Goal: Transaction & Acquisition: Purchase product/service

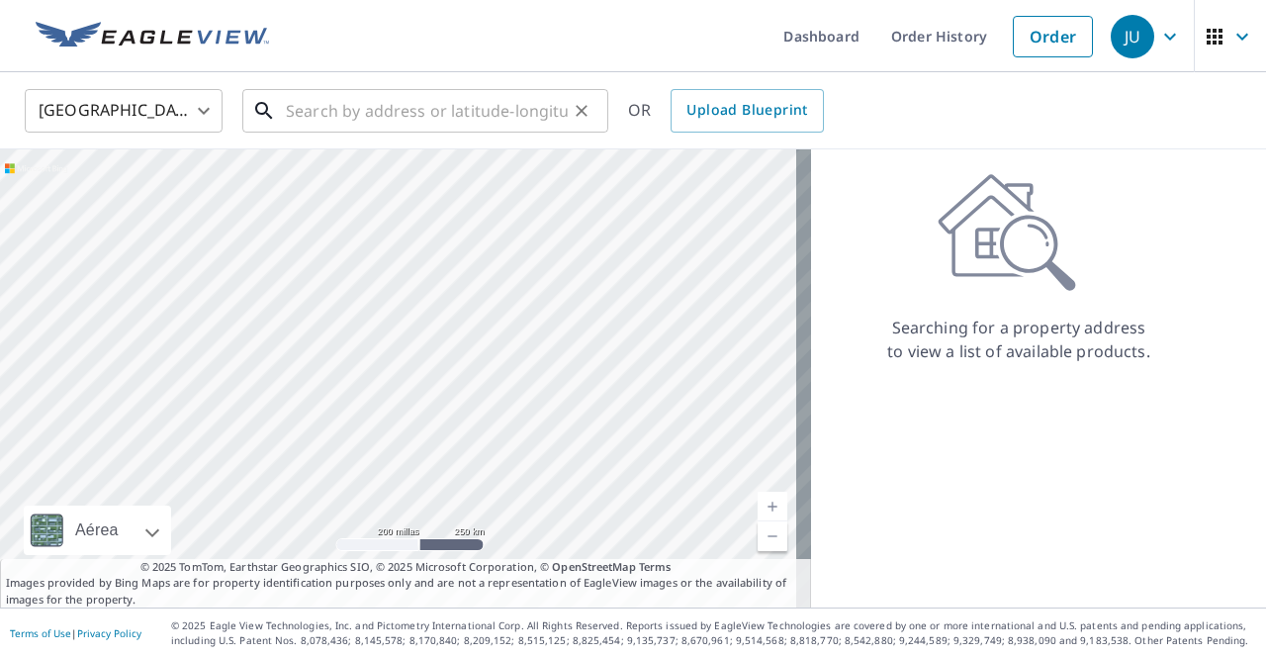
click at [352, 122] on input "text" at bounding box center [427, 110] width 282 height 55
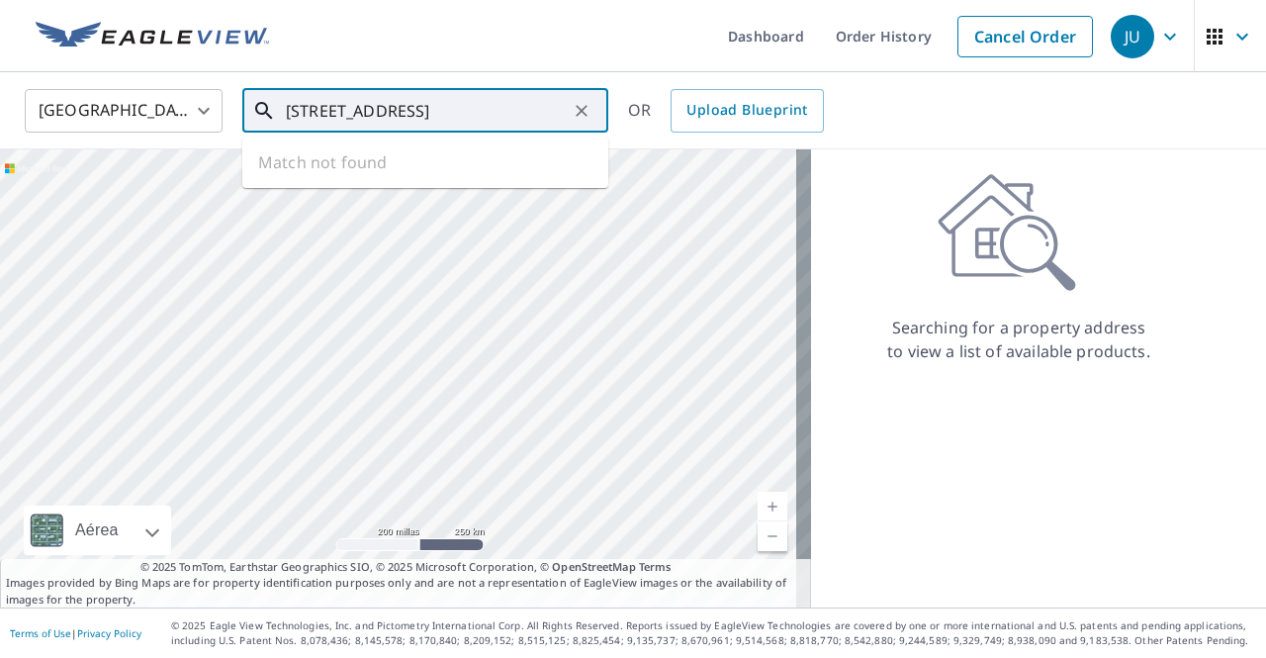
type input "[STREET_ADDRESS]"
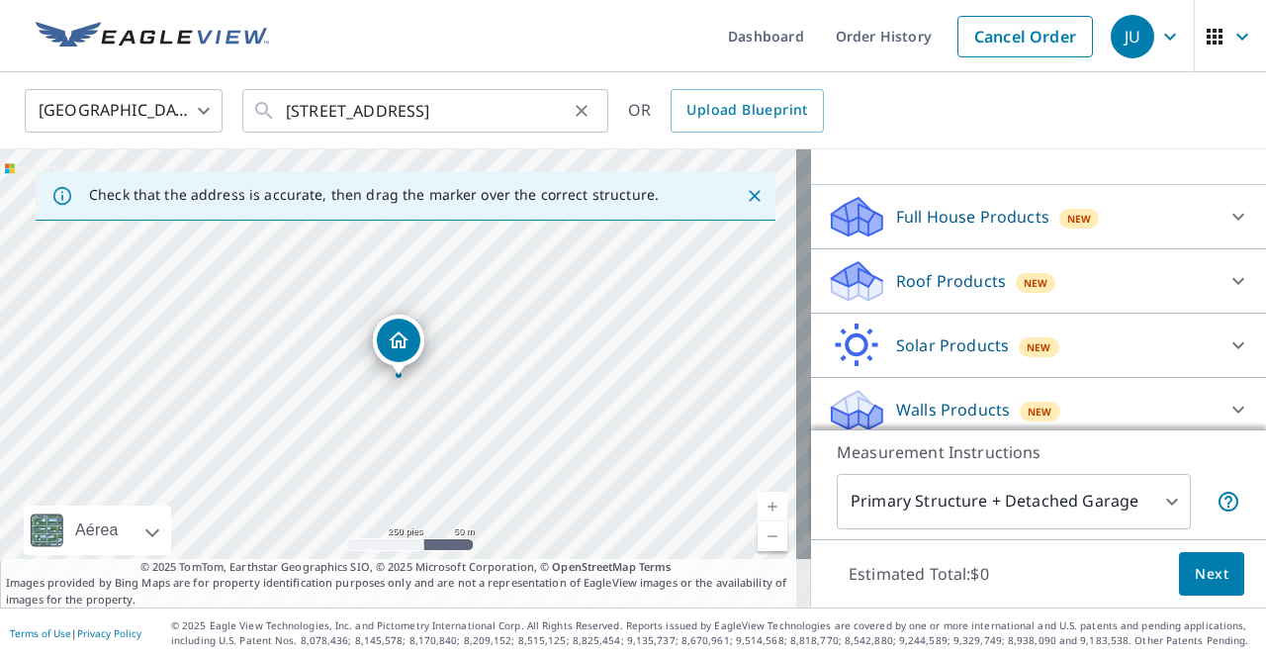
scroll to position [179, 0]
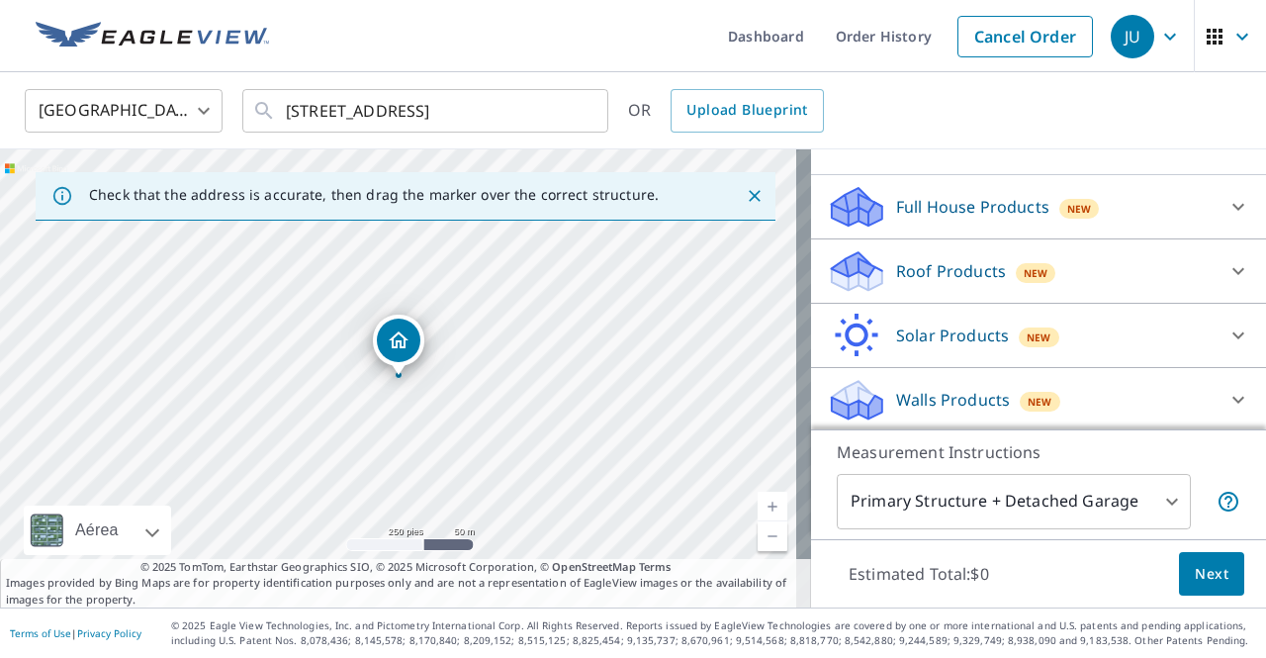
click at [1215, 266] on div at bounding box center [1238, 270] width 47 height 47
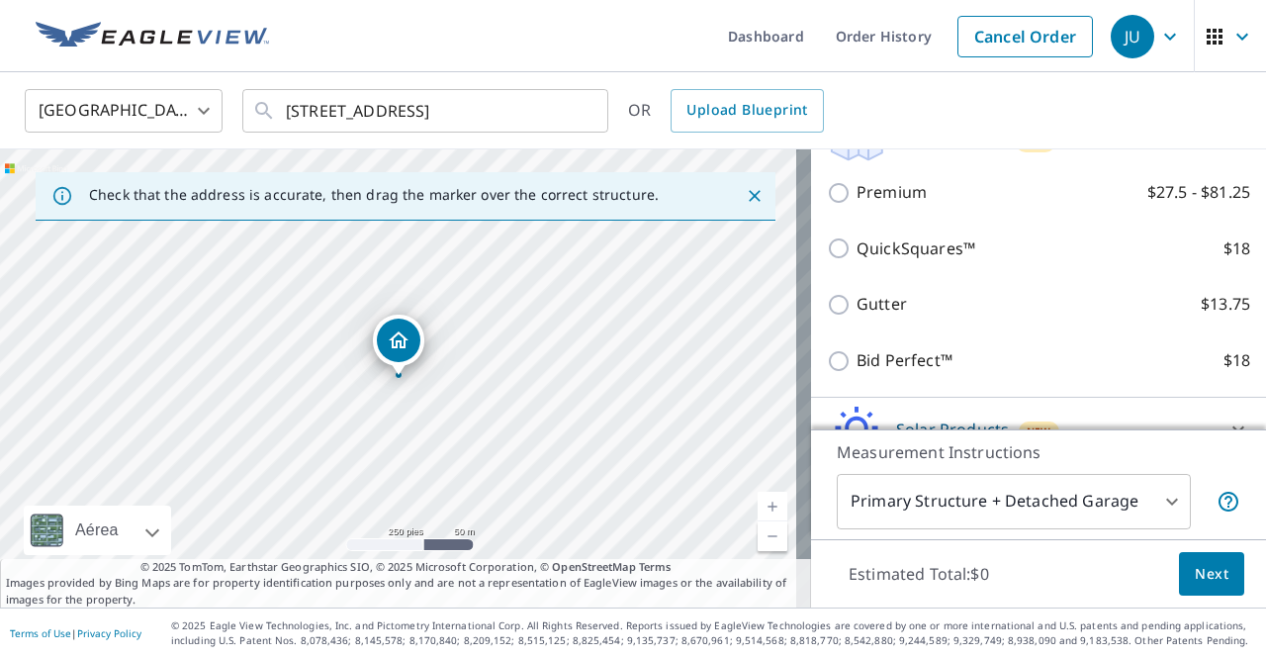
scroll to position [311, 0]
click at [900, 369] on p "Bid Perfect™" at bounding box center [905, 358] width 96 height 25
click at [857, 369] on input "Bid Perfect™ $18" at bounding box center [842, 359] width 30 height 24
checkbox input "true"
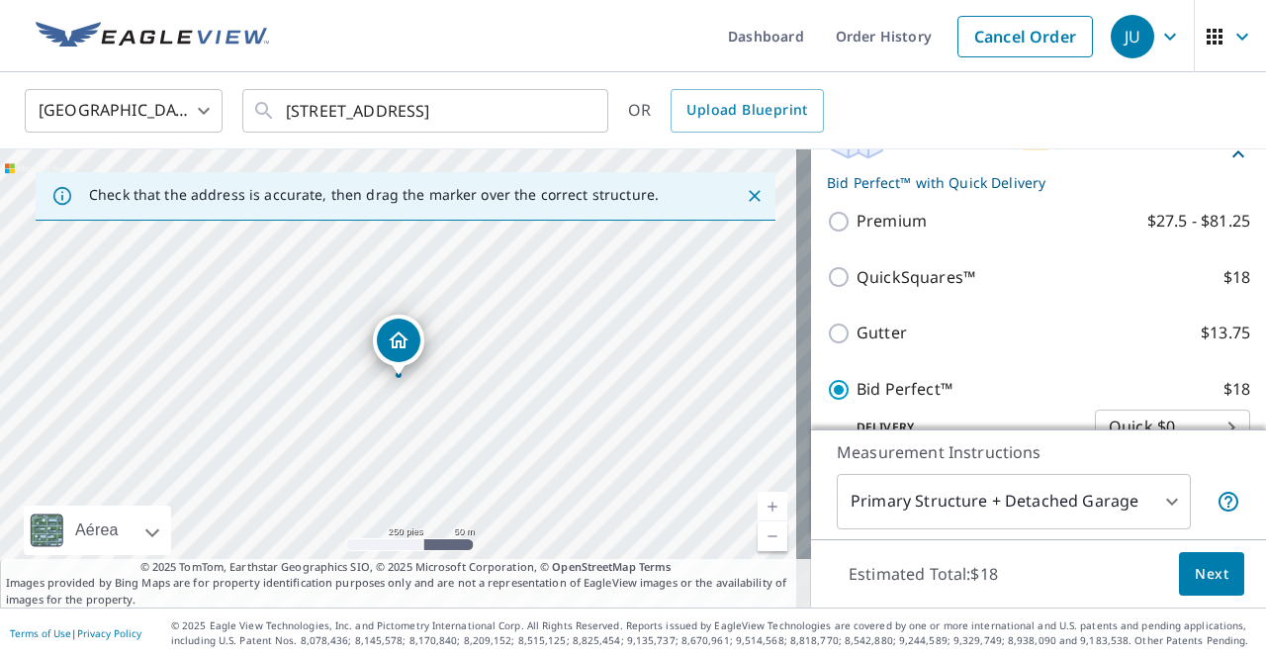
click at [1196, 574] on span "Next" at bounding box center [1212, 574] width 34 height 25
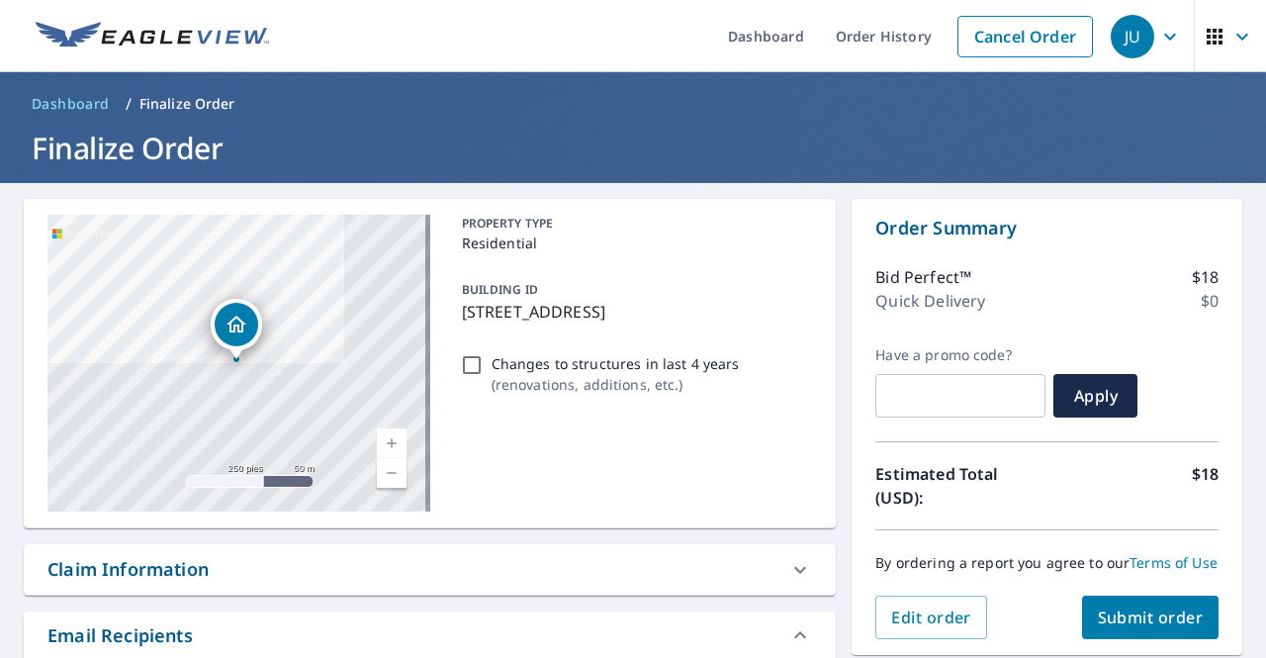
click at [1157, 628] on span "Submit order" at bounding box center [1151, 617] width 106 height 22
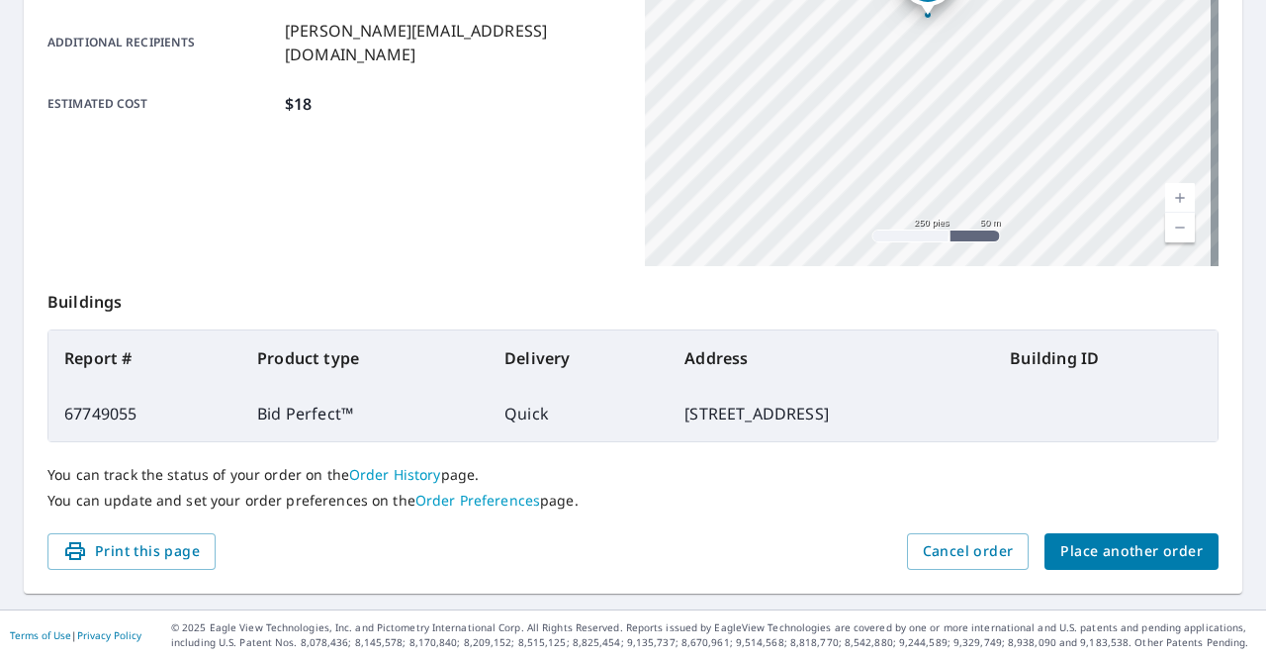
scroll to position [111, 0]
